Goal: Find specific page/section

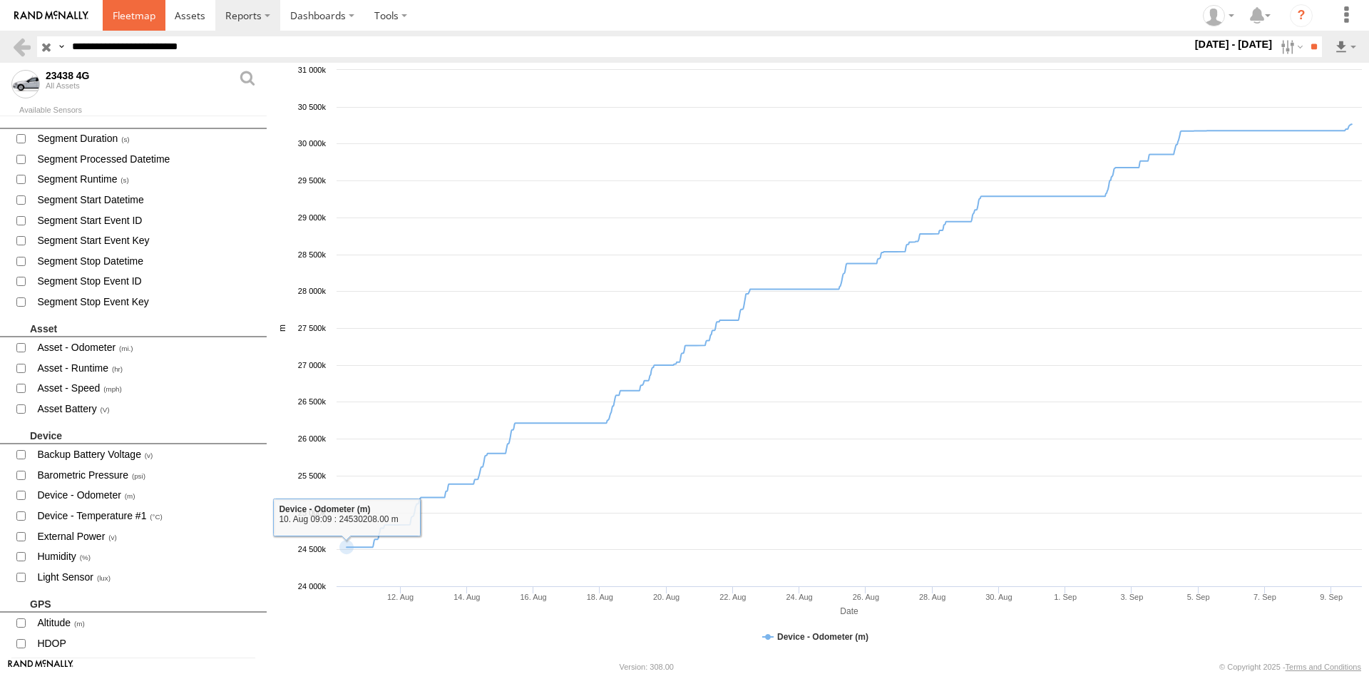
click at [140, 29] on link at bounding box center [134, 15] width 63 height 31
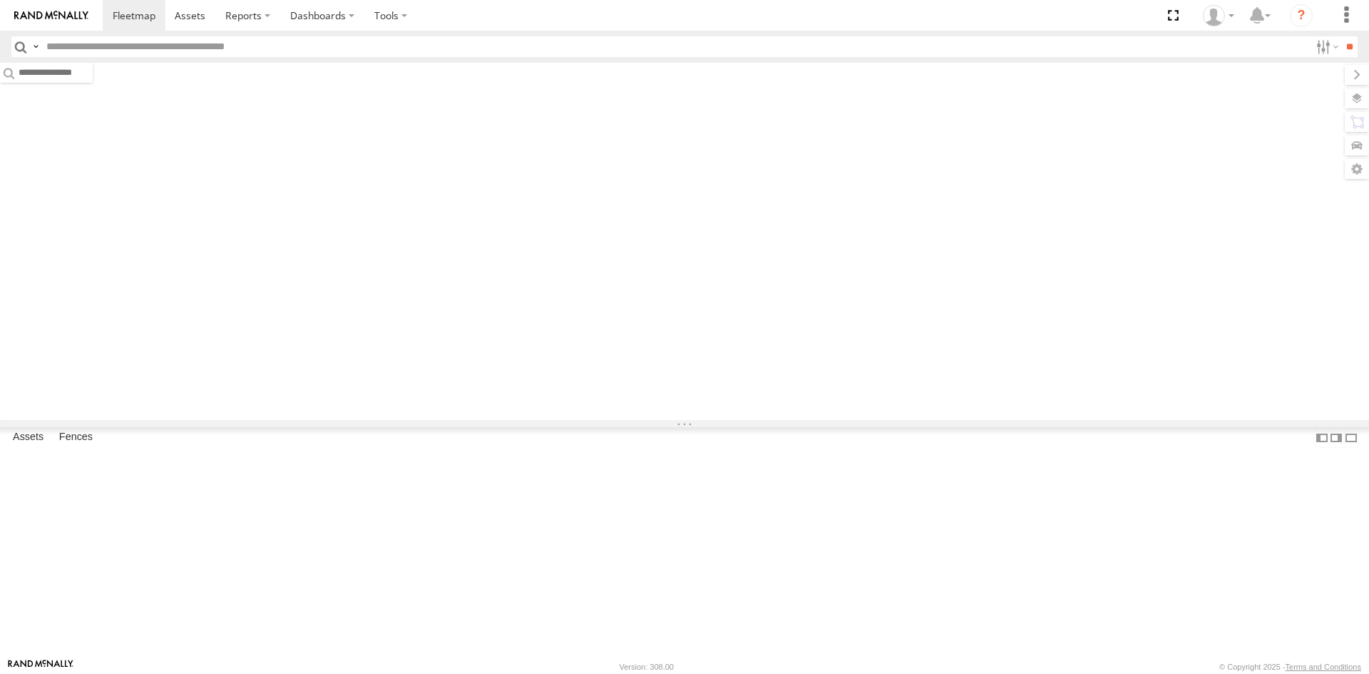
type input "*****"
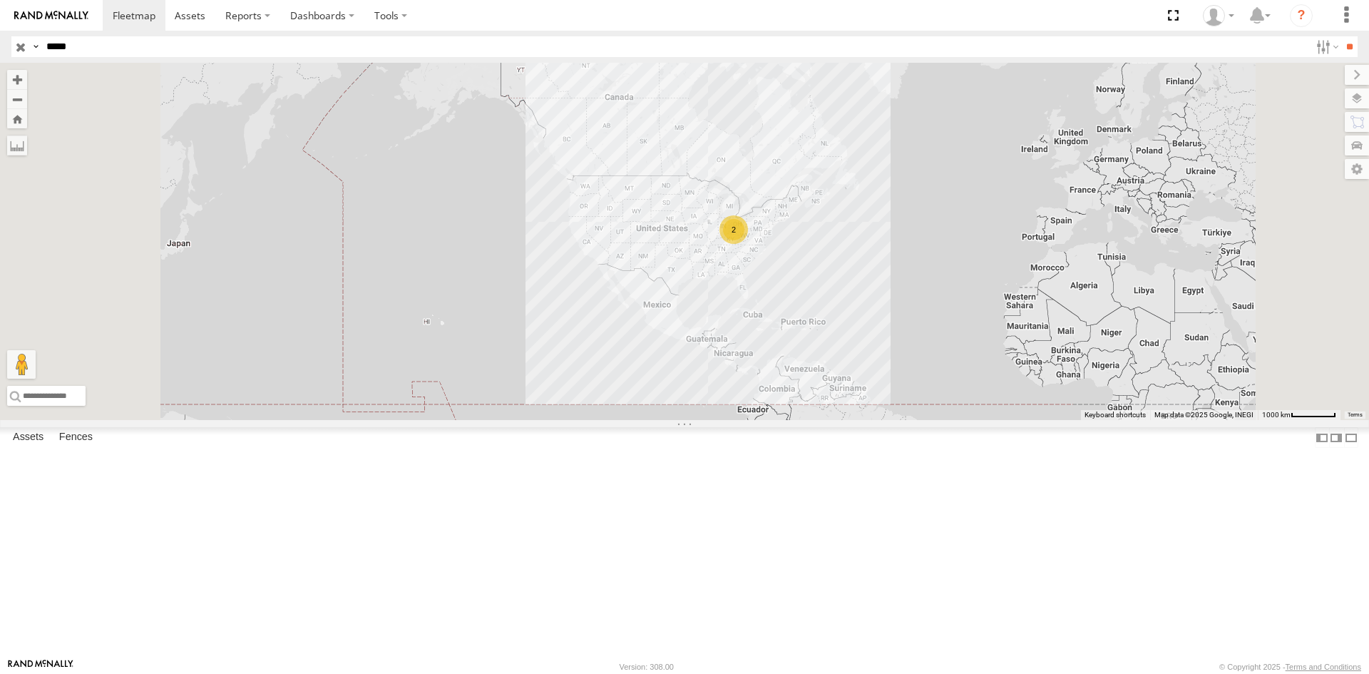
click at [18, 43] on input "button" at bounding box center [20, 46] width 19 height 21
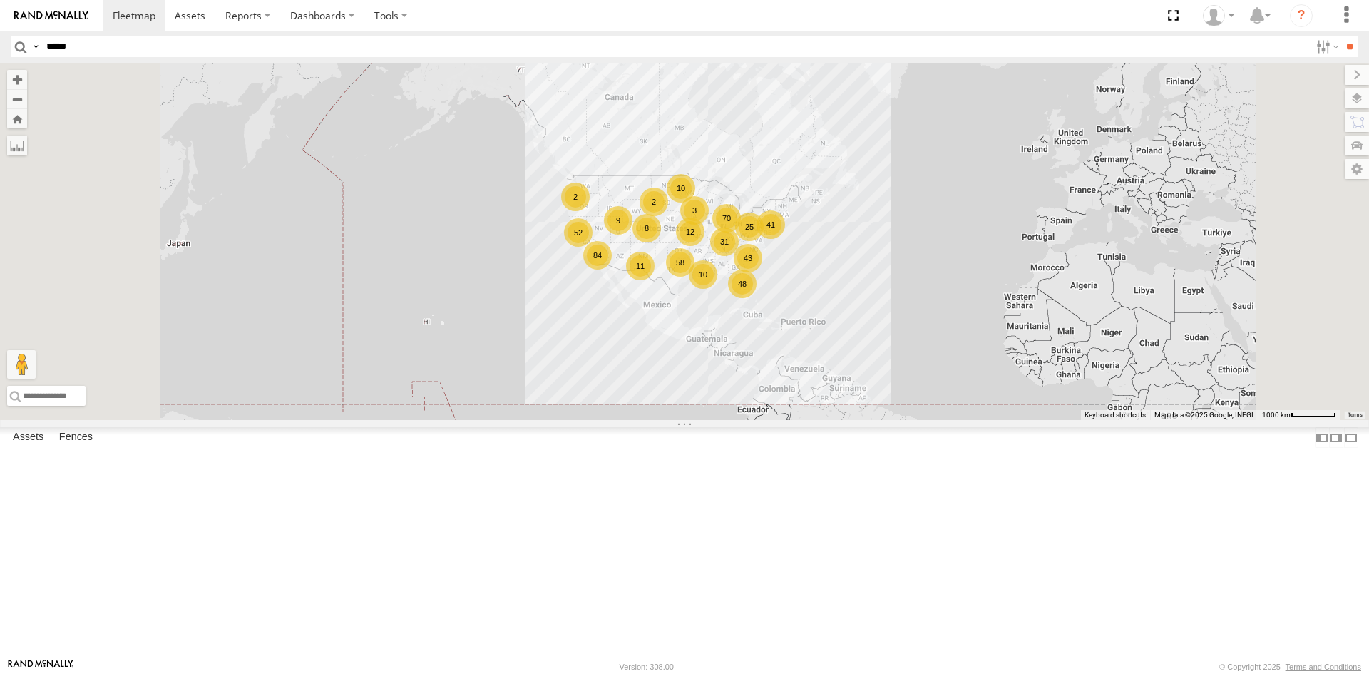
click at [695, 277] on div "58" at bounding box center [680, 262] width 29 height 29
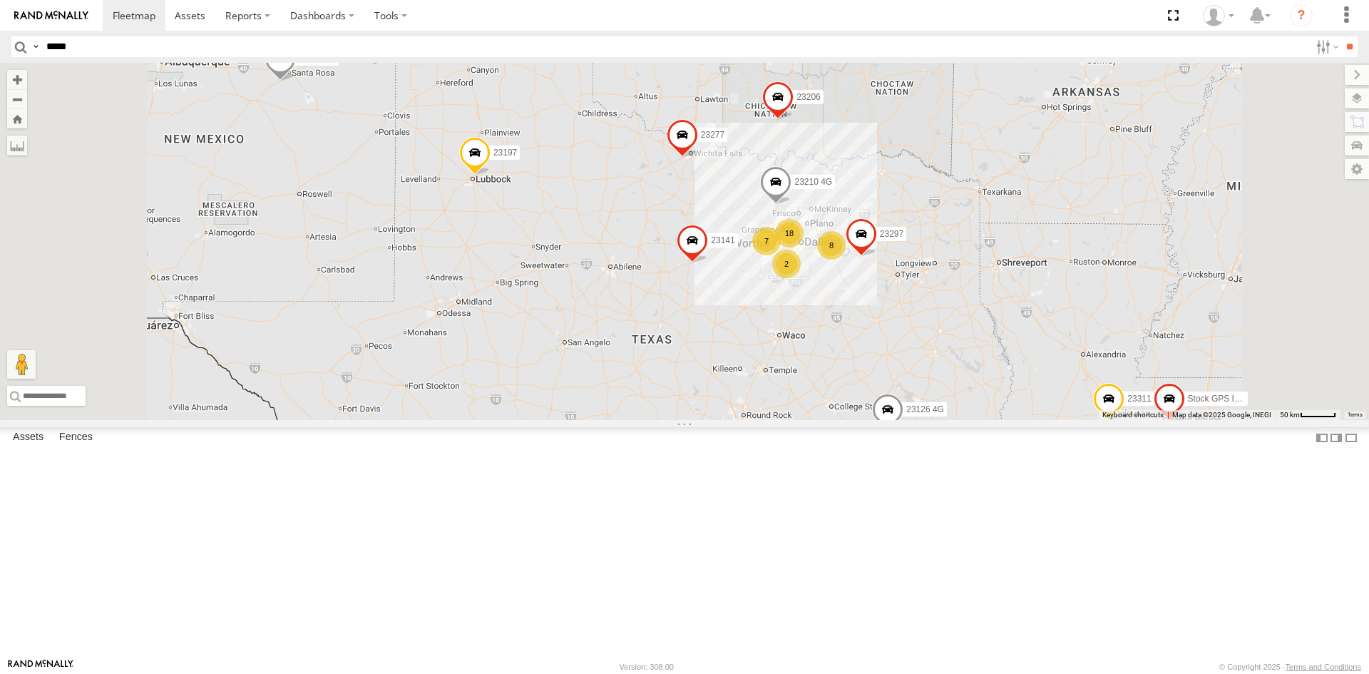
click at [846, 260] on div "8" at bounding box center [831, 245] width 29 height 29
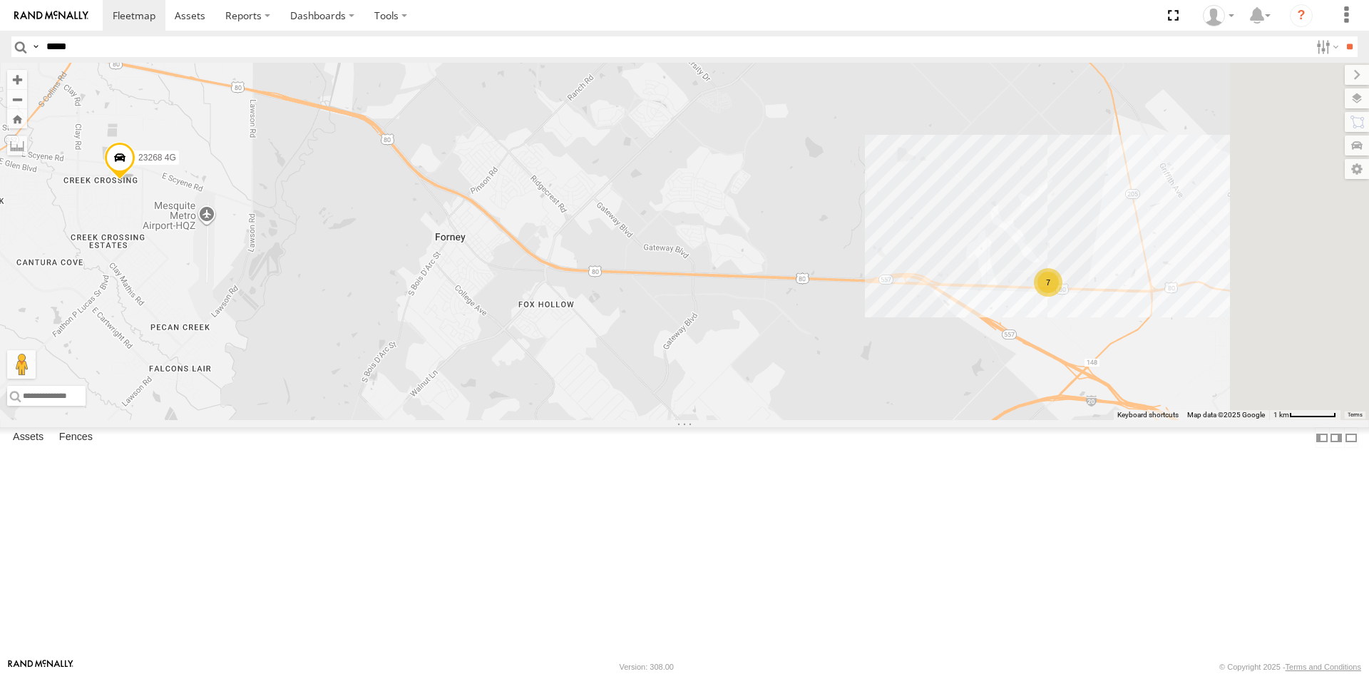
drag, startPoint x: 1327, startPoint y: 451, endPoint x: 1199, endPoint y: 446, distance: 128.5
click at [1209, 420] on div "Stock GPS IMEI 2403 23206 23141 23173 23311 23218 4G 23210 4G 23277 23305 23202…" at bounding box center [684, 241] width 1369 height 357
